Goal: Information Seeking & Learning: Compare options

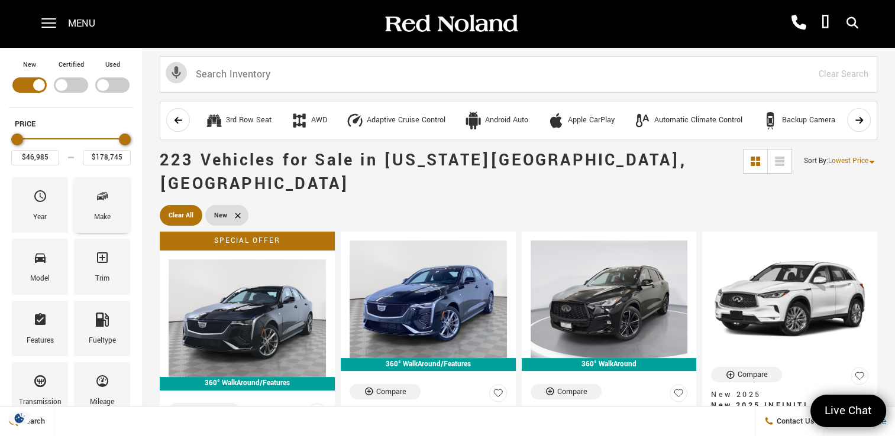
click at [96, 209] on span "Make" at bounding box center [102, 198] width 14 height 25
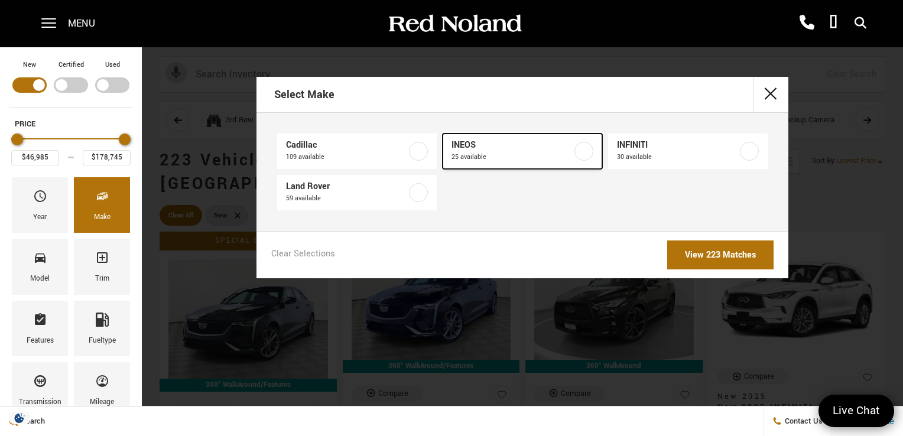
click at [584, 153] on label at bounding box center [584, 151] width 19 height 19
type input "$78,663"
type input "$99,640"
checkbox input "true"
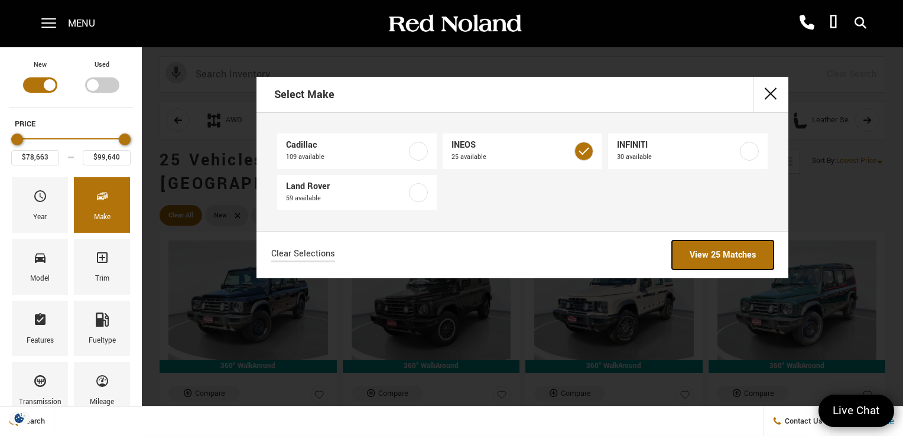
click at [705, 252] on link "View 25 Matches" at bounding box center [723, 255] width 102 height 29
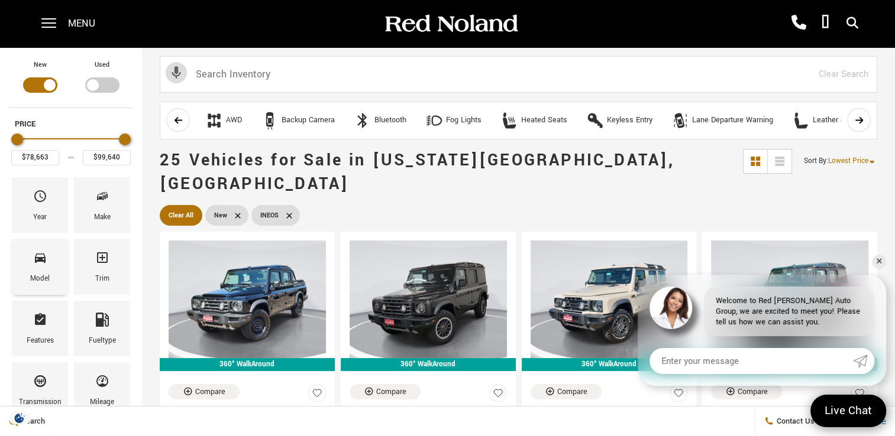
click at [39, 263] on icon "Model" at bounding box center [40, 258] width 14 height 14
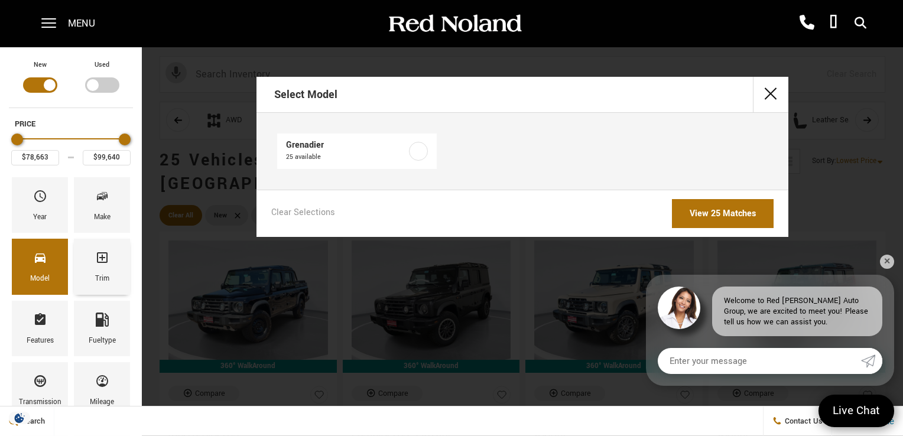
click at [102, 264] on span "Trim" at bounding box center [102, 260] width 14 height 25
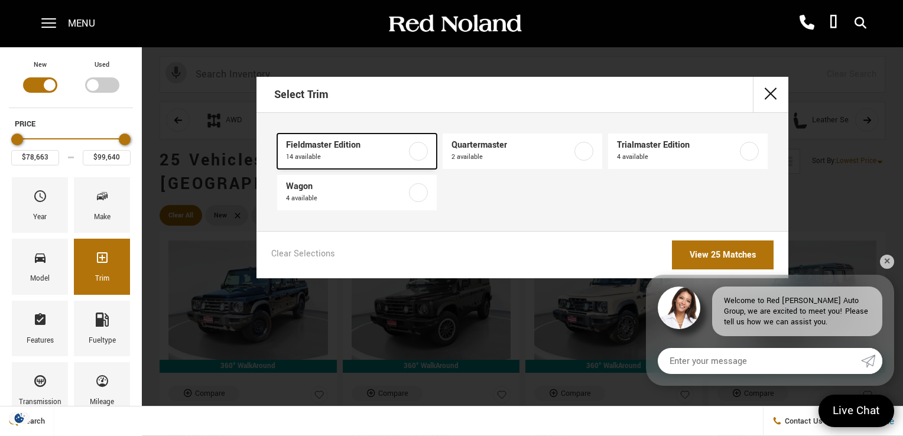
click at [416, 153] on label at bounding box center [418, 151] width 19 height 19
type input "$79,999"
type input "$93,333"
checkbox input "true"
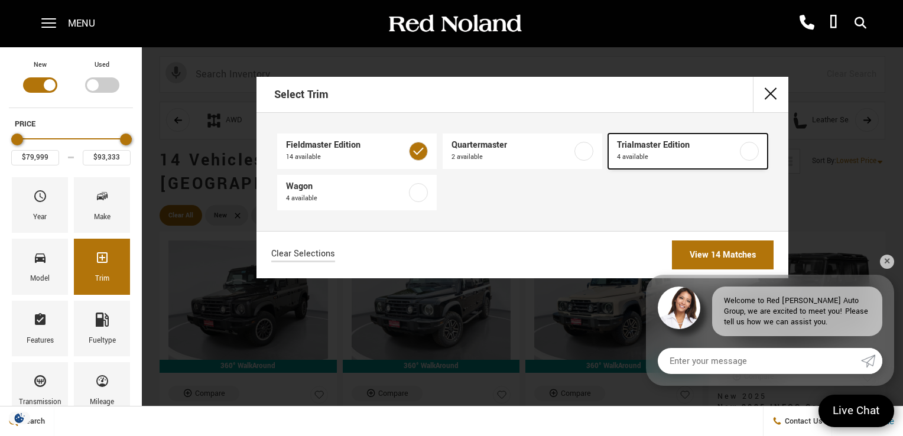
click at [750, 150] on label at bounding box center [749, 151] width 19 height 19
checkbox input "true"
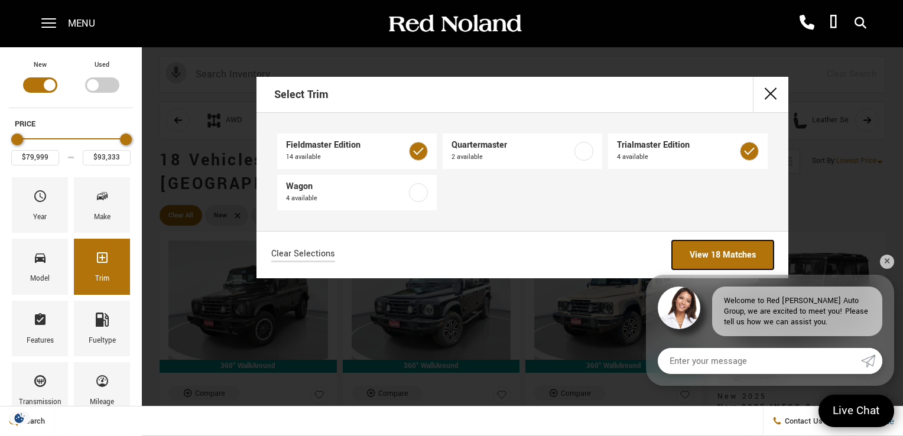
click at [738, 254] on link "View 18 Matches" at bounding box center [723, 255] width 102 height 29
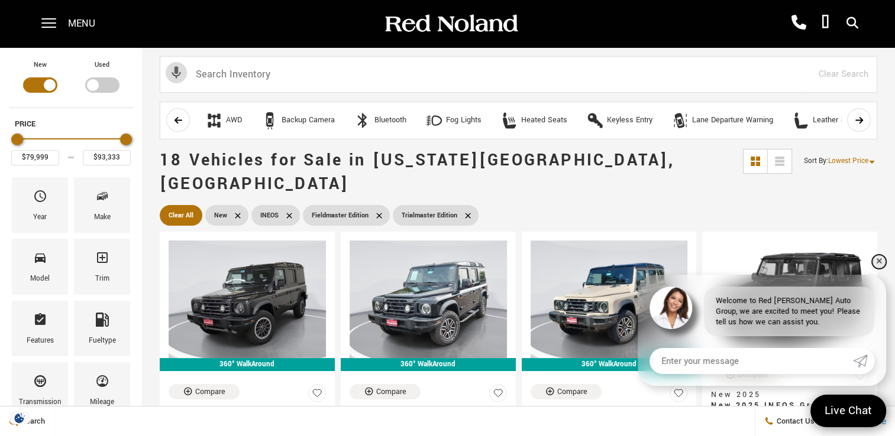
click at [880, 263] on link "✕" at bounding box center [879, 262] width 14 height 14
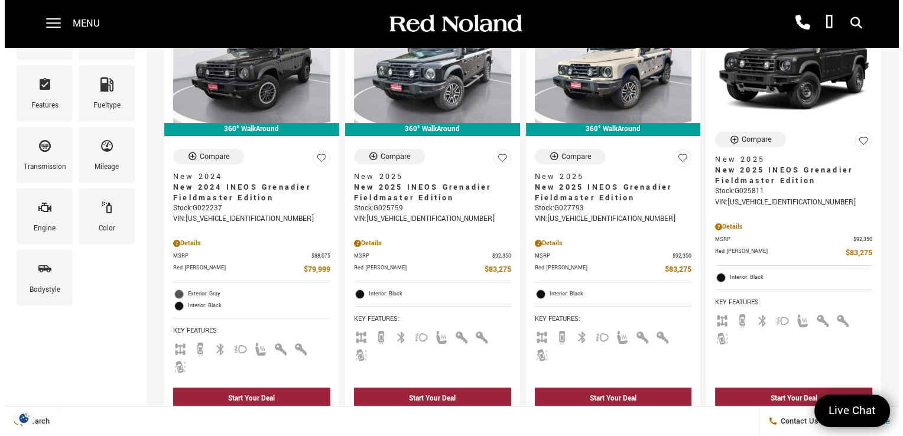
scroll to position [237, 0]
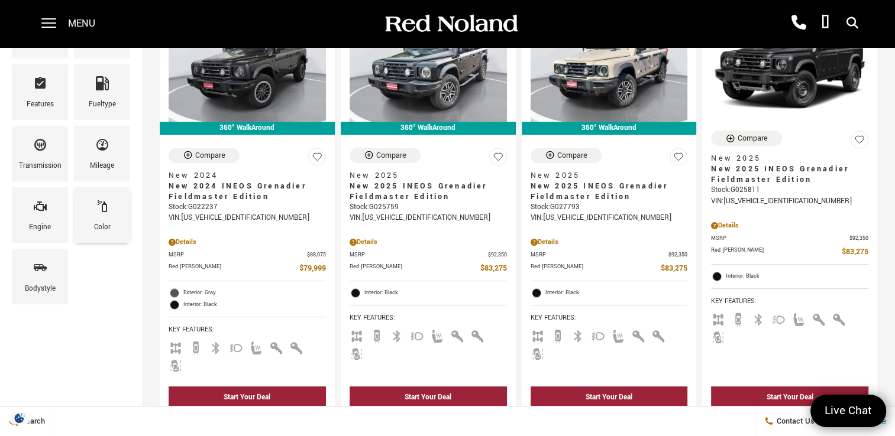
click at [99, 224] on div "Color" at bounding box center [102, 227] width 17 height 13
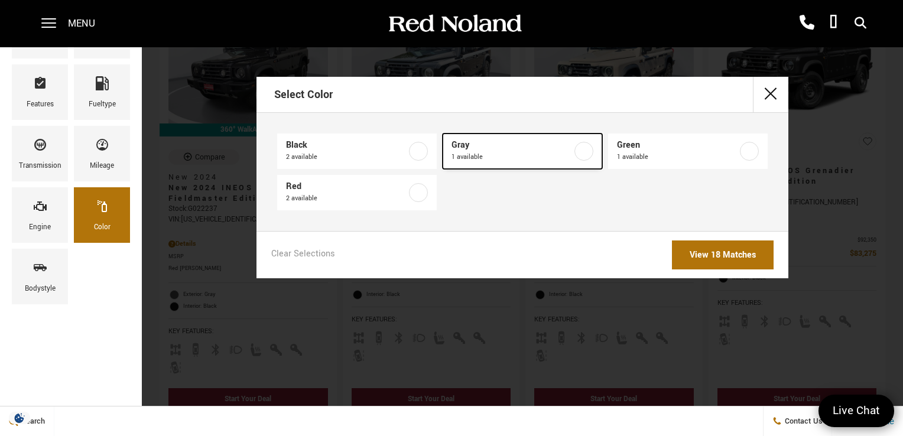
click at [585, 152] on label at bounding box center [584, 151] width 19 height 19
type input "$79,999"
checkbox input "true"
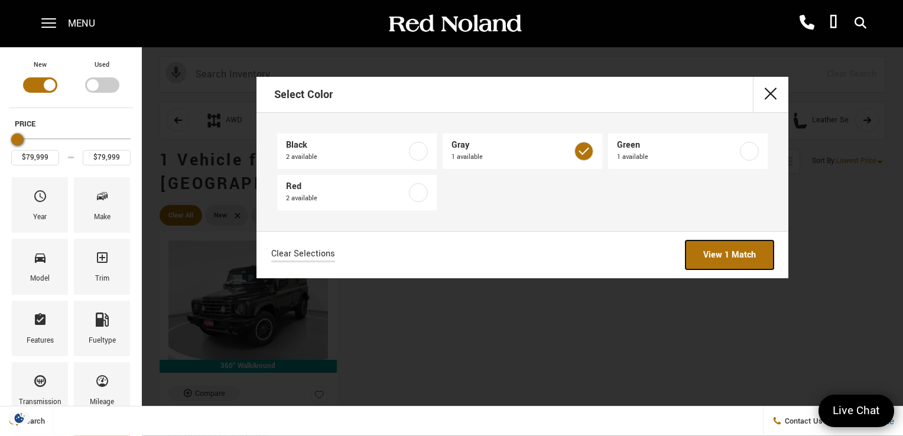
click at [752, 253] on link "View 1 Match" at bounding box center [730, 255] width 88 height 29
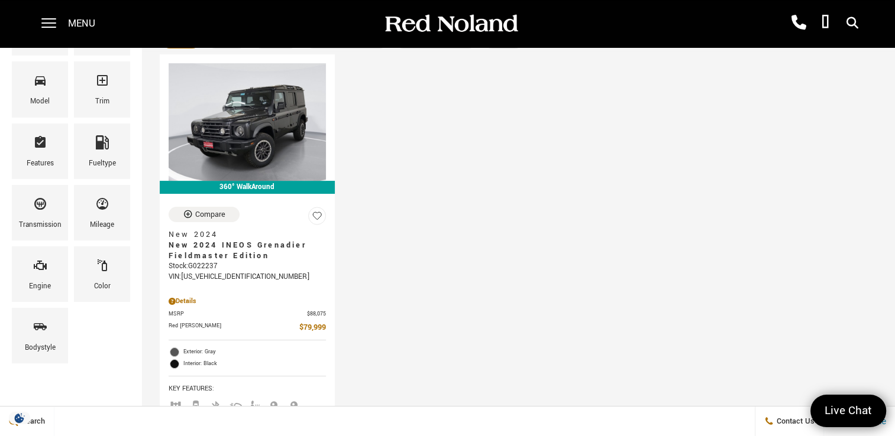
scroll to position [118, 0]
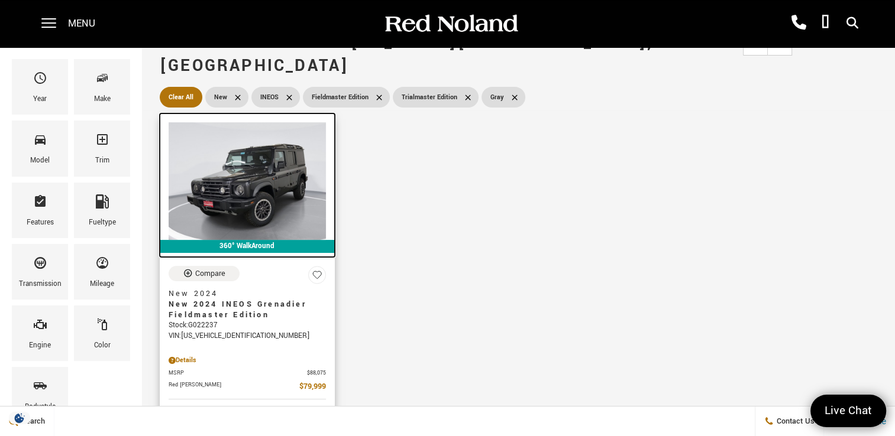
click at [270, 166] on img at bounding box center [247, 181] width 157 height 118
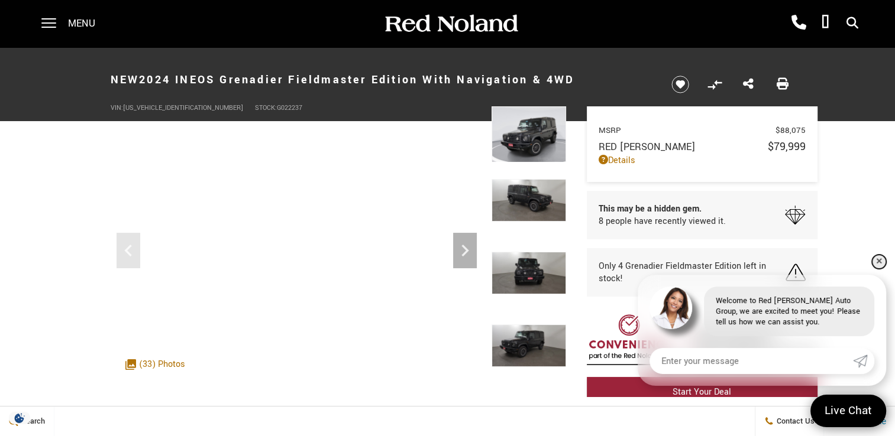
click at [876, 261] on link "✕" at bounding box center [879, 262] width 14 height 14
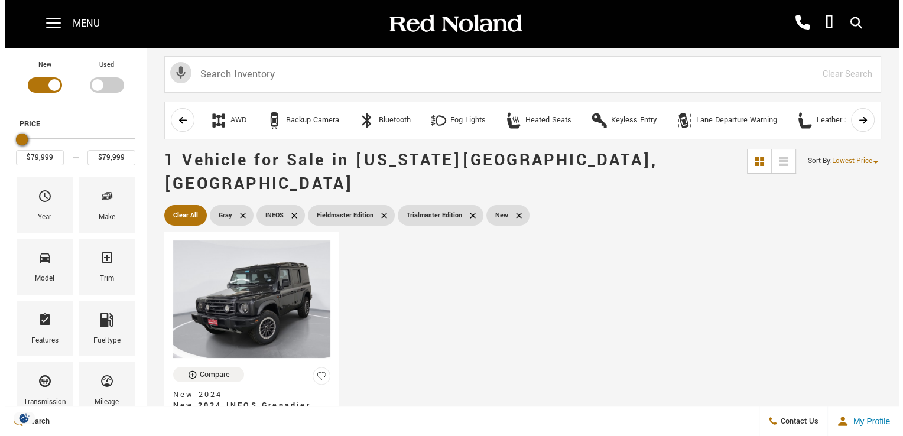
scroll to position [118, 0]
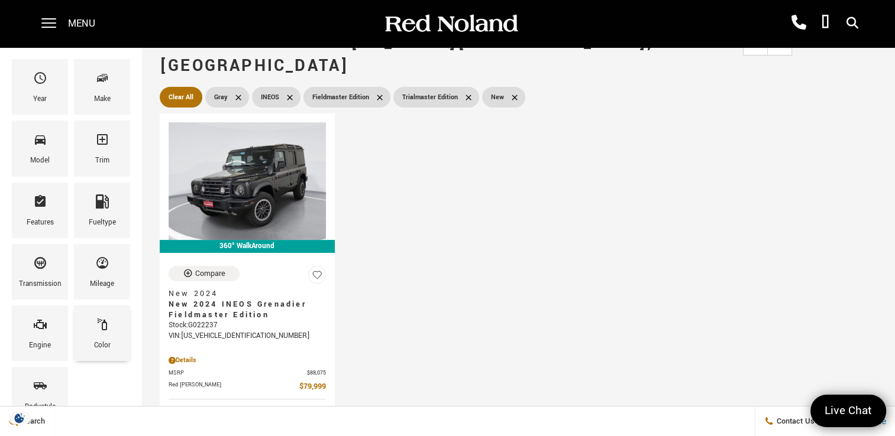
click at [106, 331] on span "Color" at bounding box center [102, 327] width 14 height 25
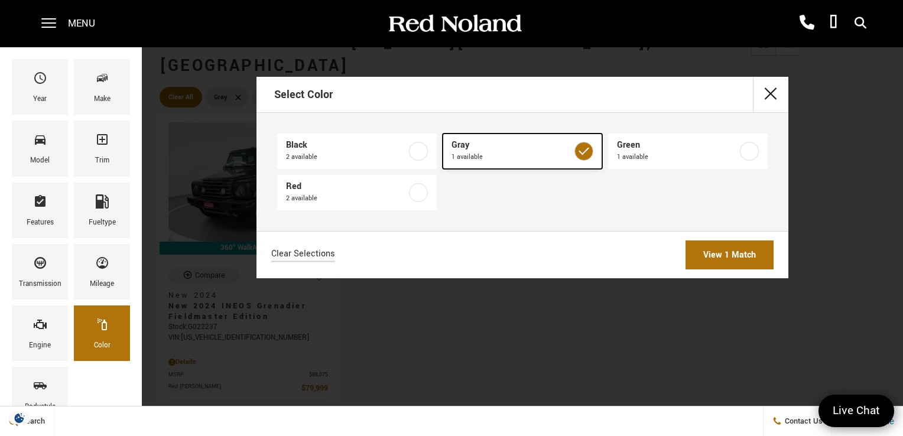
click at [585, 153] on label at bounding box center [584, 151] width 19 height 19
type input "$93,333"
checkbox input "false"
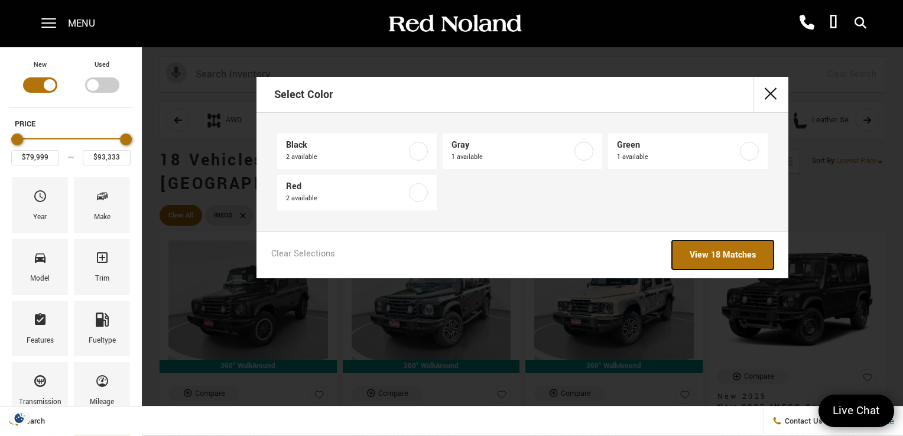
click at [719, 257] on link "View 18 Matches" at bounding box center [723, 255] width 102 height 29
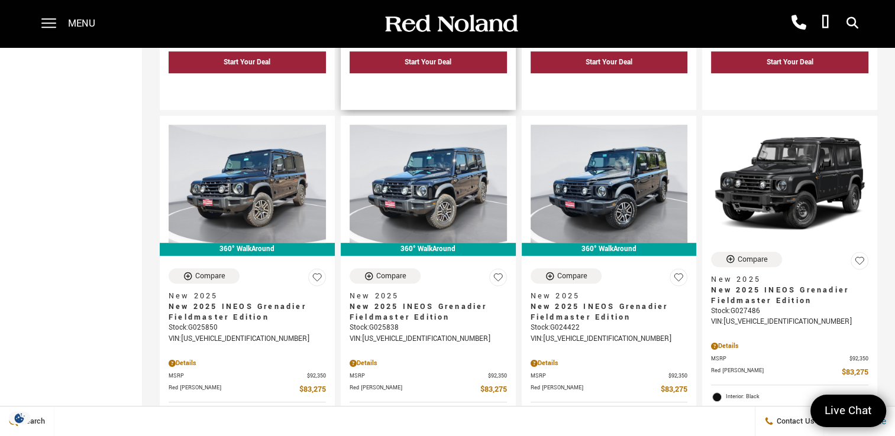
scroll to position [591, 0]
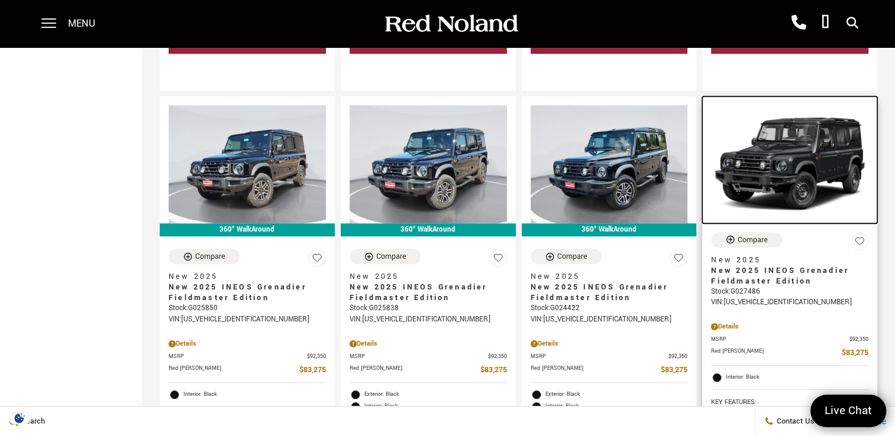
click at [818, 144] on img at bounding box center [789, 164] width 157 height 118
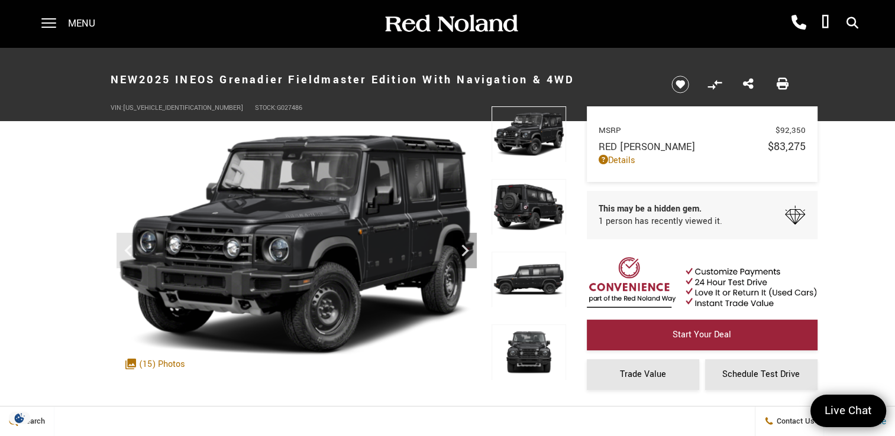
click at [859, 102] on header "New 2025 INEOS Grenadier Fieldmaster Edition With Navigation & 4WD VIN: [US_VEH…" at bounding box center [447, 84] width 895 height 74
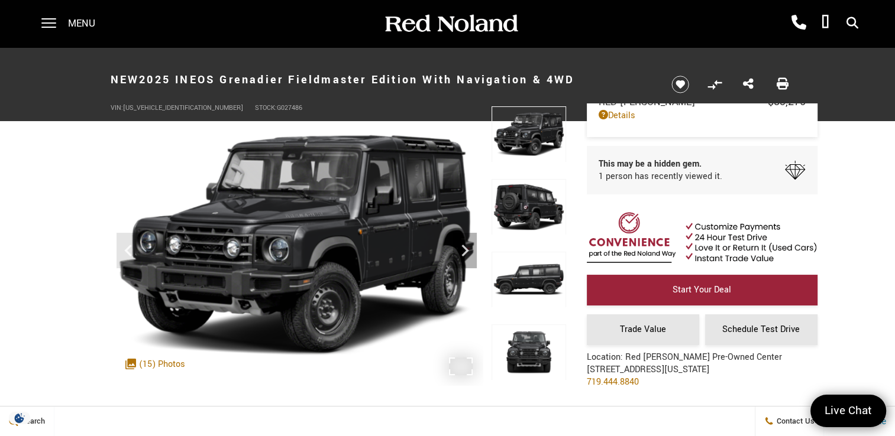
click at [163, 362] on div ".cls-1, .cls-3 { fill: #c50033; } .cls-1 { clip-rule: evenodd; } .cls-2 { clip-…" at bounding box center [155, 364] width 72 height 24
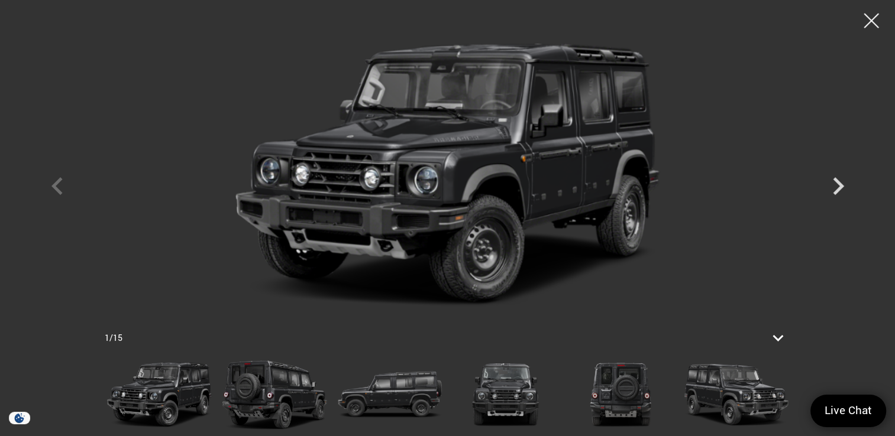
scroll to position [296, 0]
click at [873, 20] on div at bounding box center [871, 20] width 31 height 31
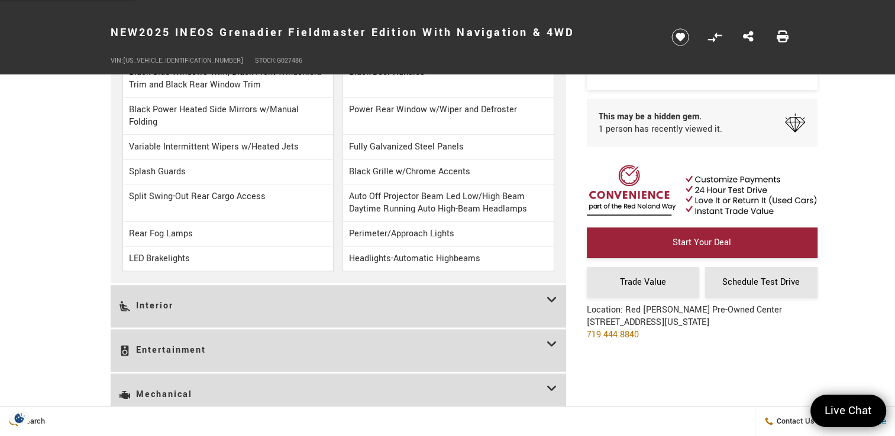
scroll to position [1951, 0]
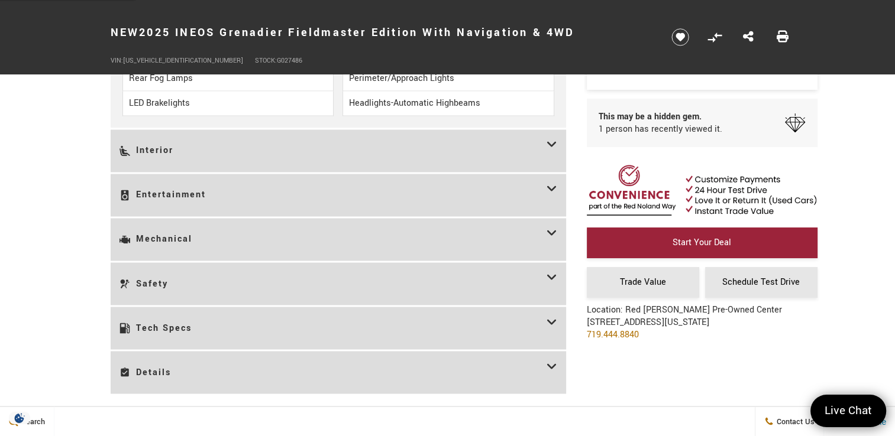
click at [357, 153] on h3 "Interior" at bounding box center [332, 150] width 427 height 25
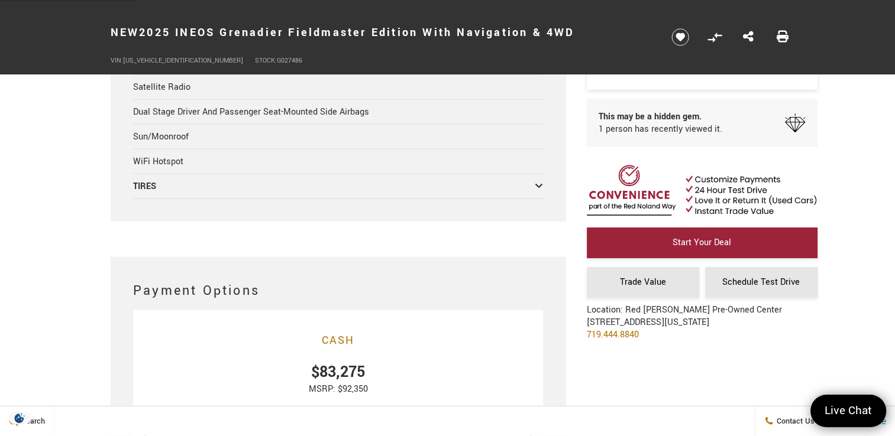
scroll to position [2779, 0]
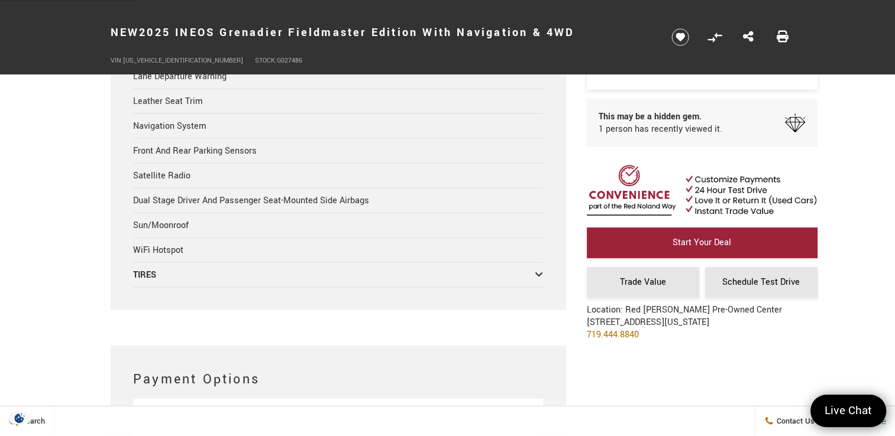
click at [348, 269] on div "TIRES" at bounding box center [333, 275] width 401 height 12
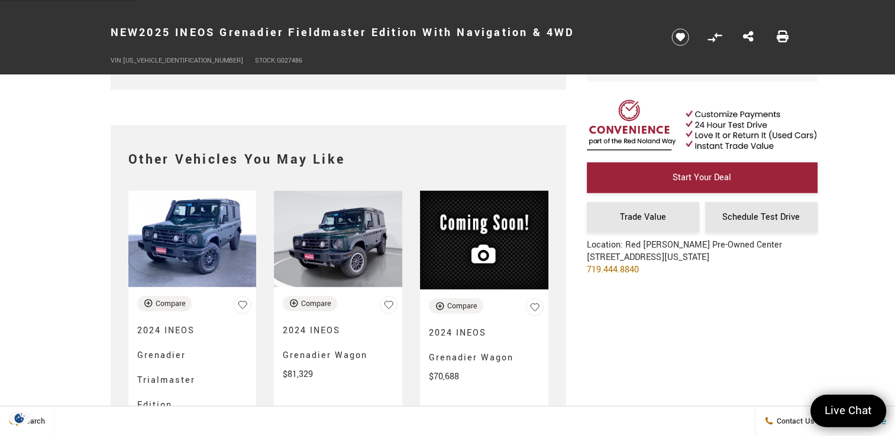
scroll to position [3370, 0]
